Goal: Task Accomplishment & Management: Complete application form

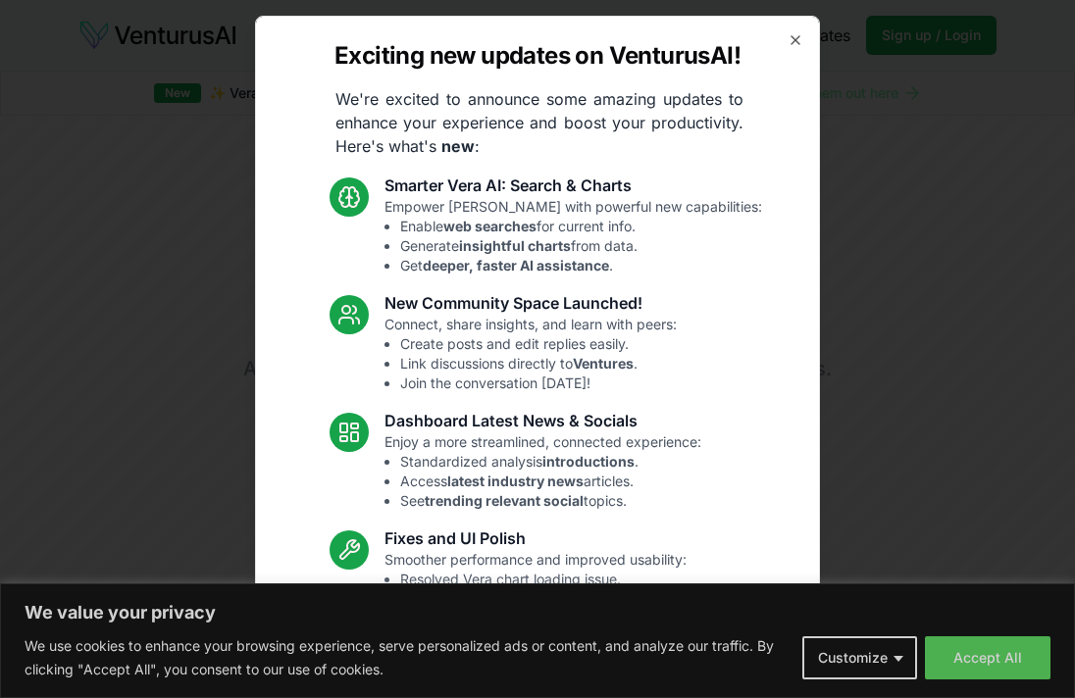
click at [788, 43] on icon "button" at bounding box center [796, 40] width 16 height 16
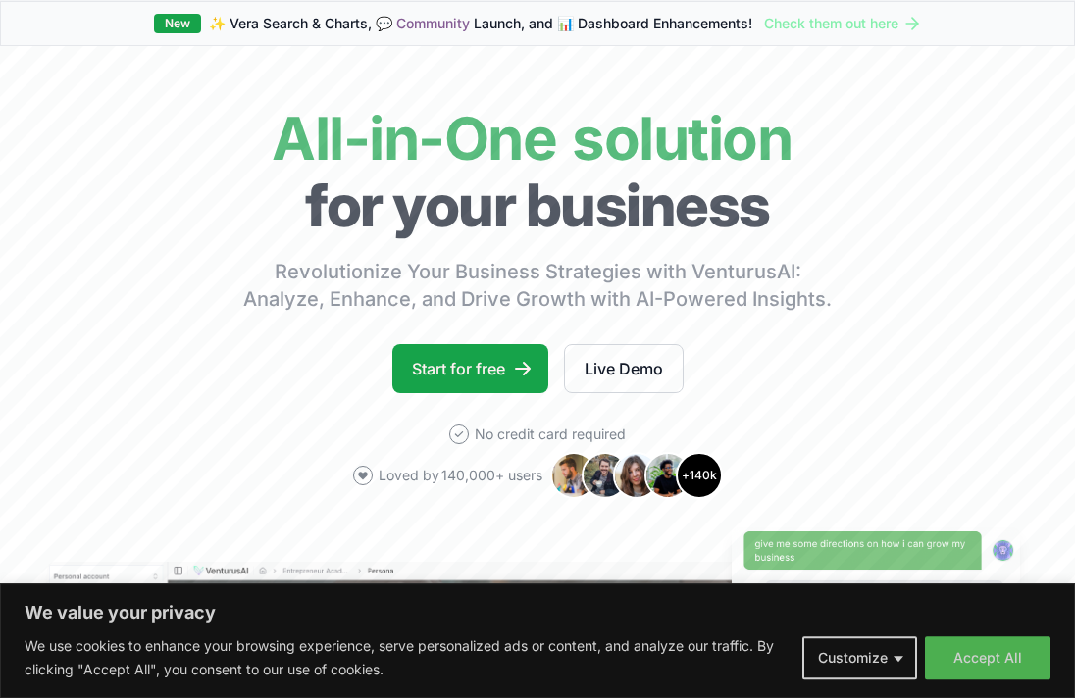
scroll to position [70, 0]
click at [476, 360] on link "Start for free" at bounding box center [470, 368] width 156 height 49
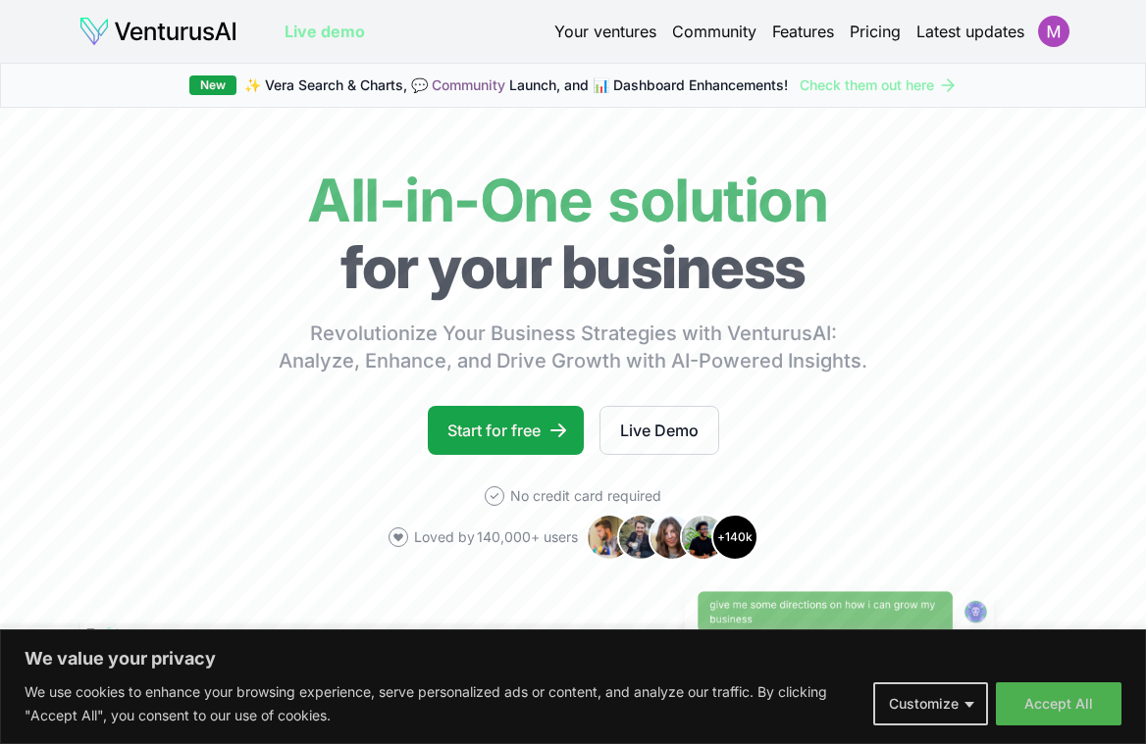
click at [545, 427] on link "Start for free" at bounding box center [506, 430] width 156 height 49
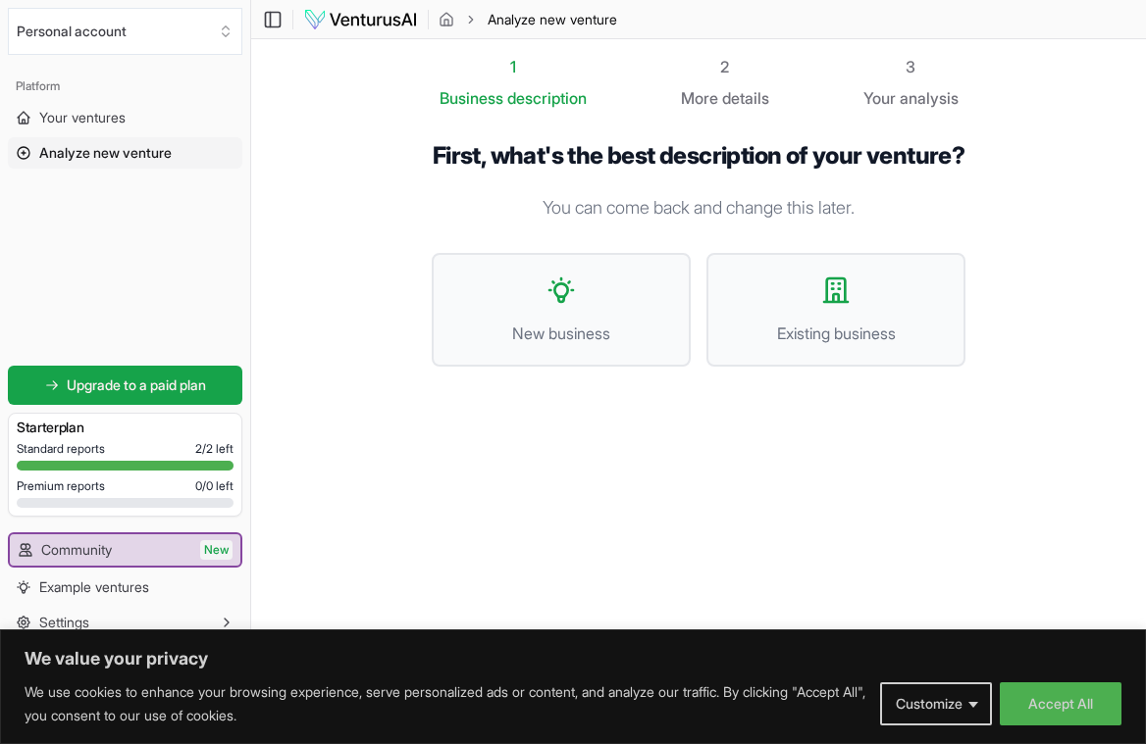
click at [793, 315] on button "Existing business" at bounding box center [835, 310] width 259 height 114
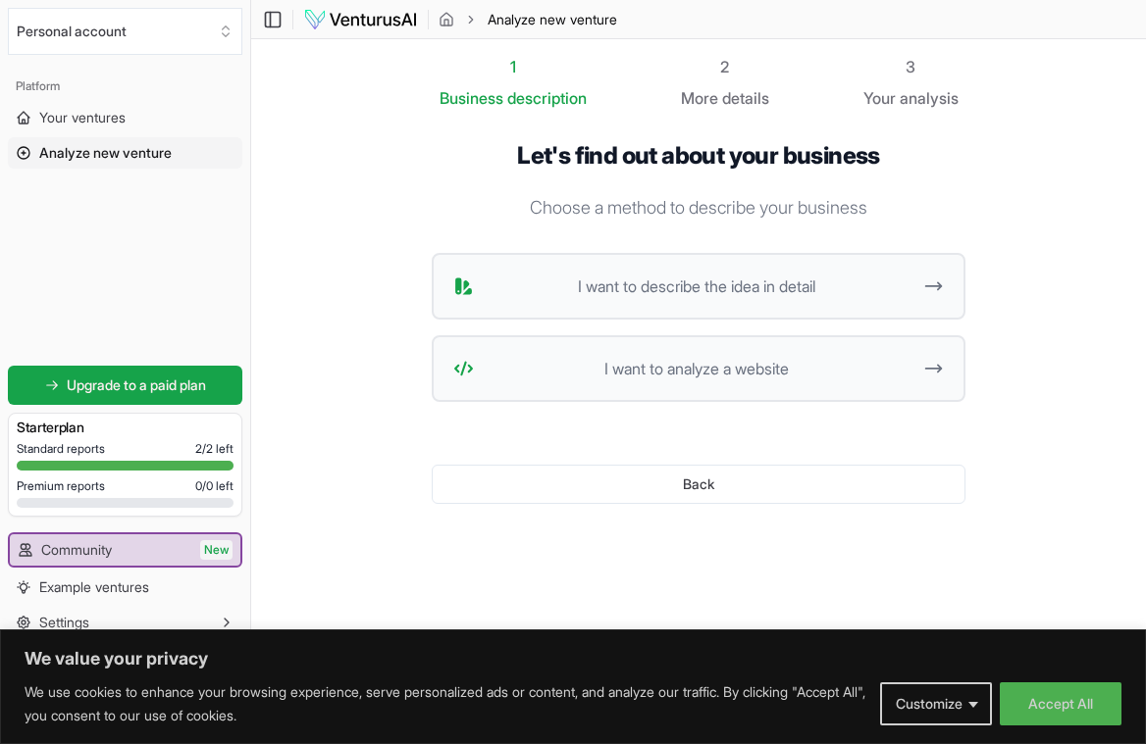
click at [717, 482] on button "Back" at bounding box center [699, 484] width 534 height 39
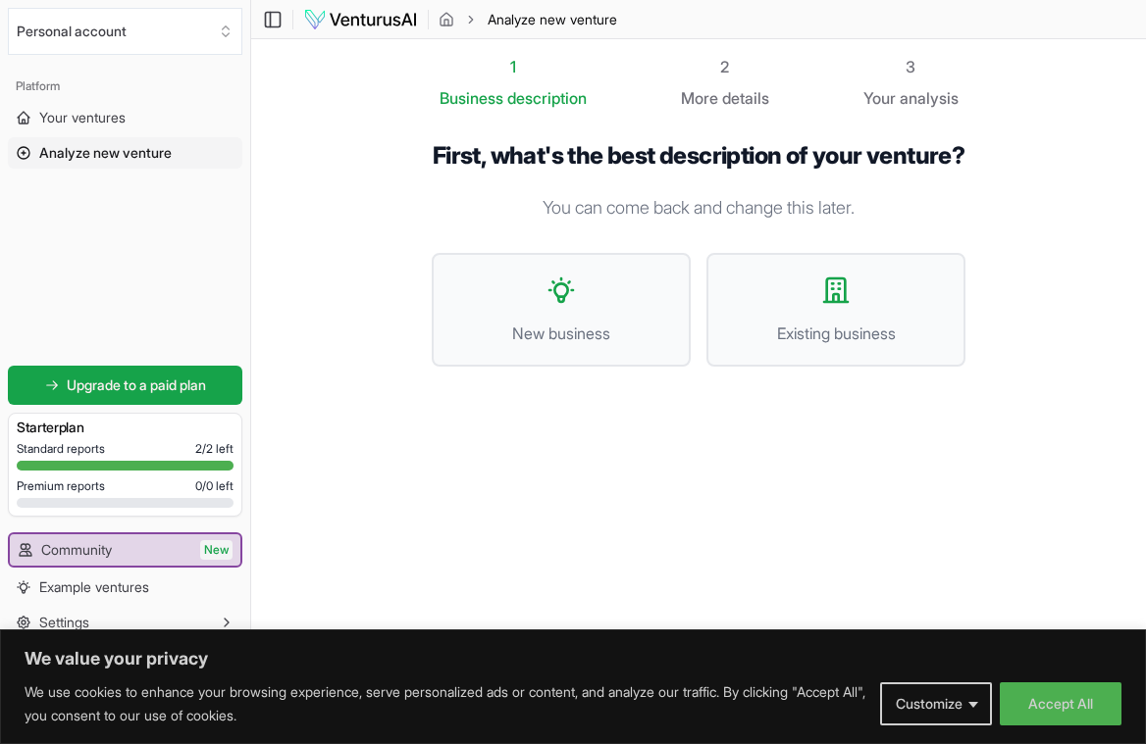
click at [627, 345] on span "New business" at bounding box center [561, 334] width 216 height 24
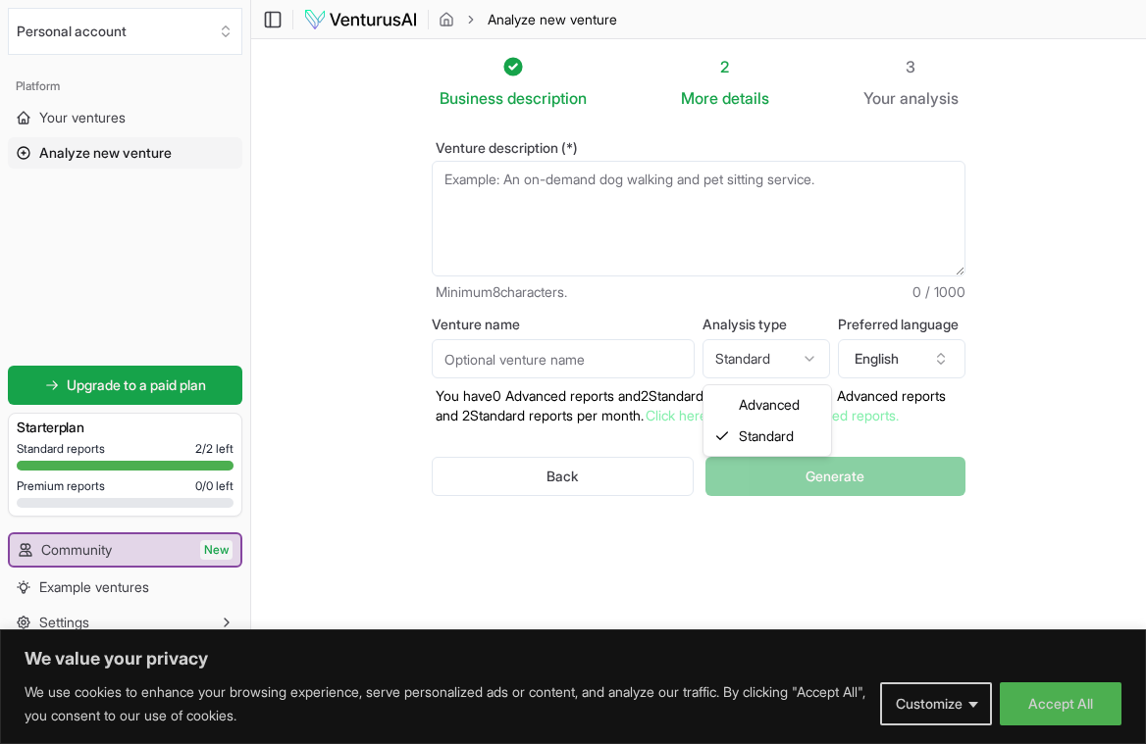
click at [784, 363] on html "We value your privacy We use cookies to enhance your browsing experience, serve…" at bounding box center [573, 372] width 1146 height 744
click at [824, 297] on html "We value your privacy We use cookies to enhance your browsing experience, serve…" at bounding box center [573, 372] width 1146 height 744
click at [837, 208] on textarea "Venture description (*)" at bounding box center [699, 219] width 534 height 116
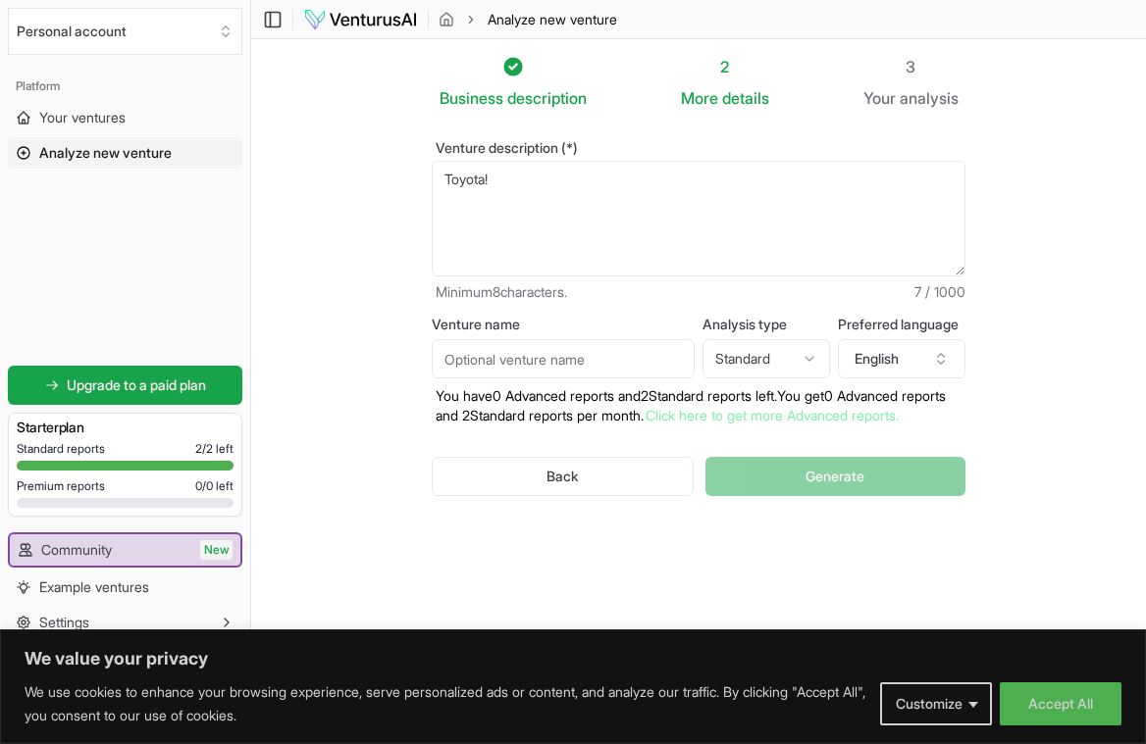
type textarea "Toyota"
